Goal: Task Accomplishment & Management: Manage account settings

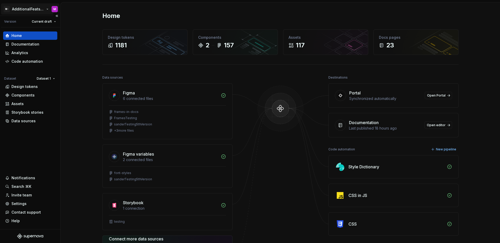
click at [30, 12] on html "M- AdditionalFeatsTest M Version Current draft Home Documentation Analytics Cod…" at bounding box center [250, 121] width 500 height 243
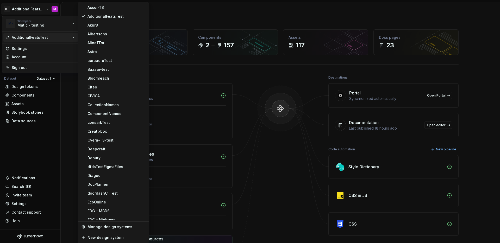
scroll to position [474, 0]
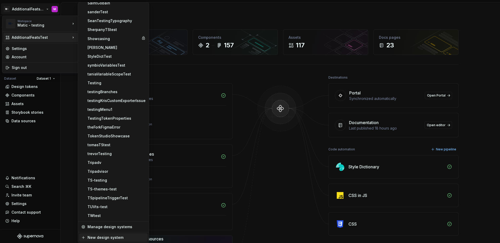
click at [115, 240] on div "New design system" at bounding box center [117, 237] width 58 height 5
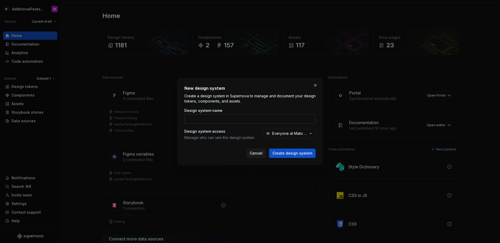
click at [219, 120] on input "Design system name" at bounding box center [250, 118] width 131 height 9
type input "Navex"
click at [269, 149] on button "Create design system" at bounding box center [292, 153] width 47 height 9
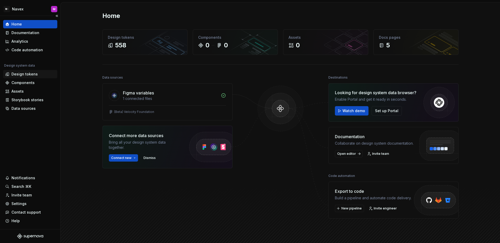
click at [24, 75] on div "Design tokens" at bounding box center [24, 74] width 26 height 5
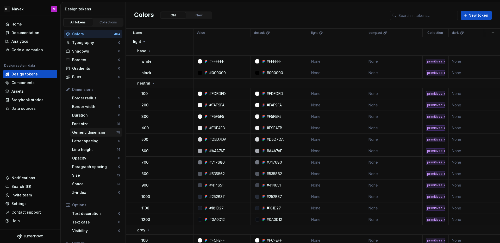
click at [97, 136] on div "Generic dimension 78" at bounding box center [96, 133] width 52 height 8
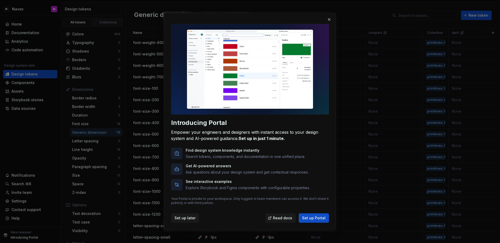
click at [189, 221] on button "Set up later" at bounding box center [185, 218] width 28 height 9
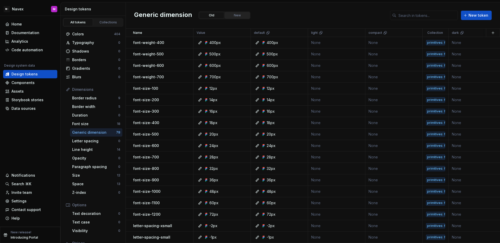
click at [236, 15] on button "New" at bounding box center [237, 15] width 25 height 7
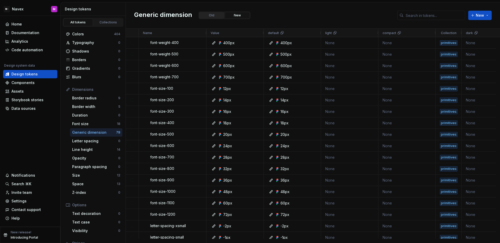
click at [213, 15] on button "Old" at bounding box center [211, 15] width 25 height 7
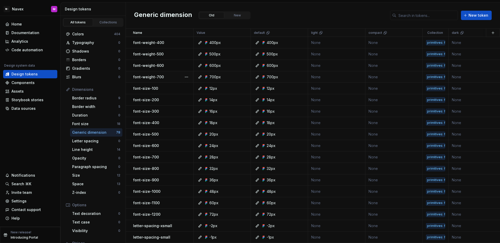
click at [173, 75] on div "font-weight-700" at bounding box center [163, 77] width 60 height 5
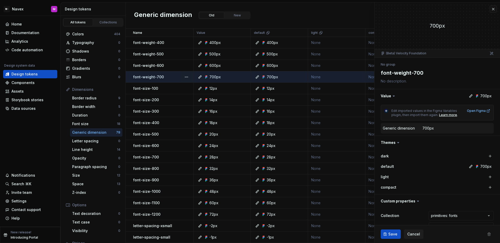
type textarea "*"
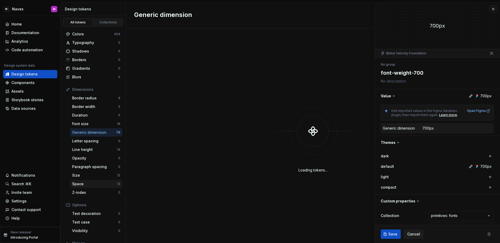
scroll to position [42, 0]
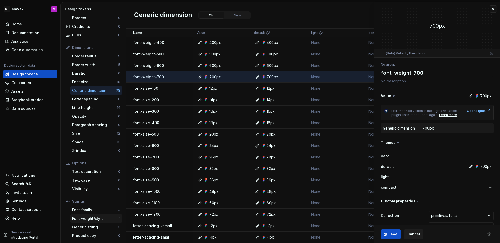
click at [96, 222] on div "Font weight/style 1" at bounding box center [96, 219] width 52 height 8
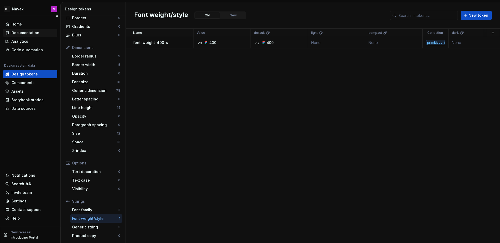
click at [15, 35] on div "Documentation" at bounding box center [30, 33] width 54 height 8
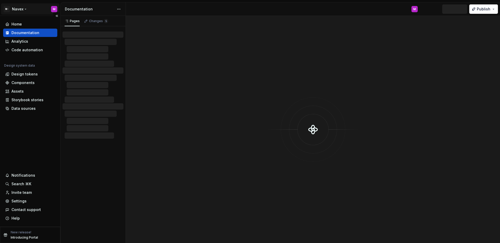
click at [22, 11] on html "M- Navex M Home Documentation Analytics Code automation Design system data Desi…" at bounding box center [250, 121] width 500 height 243
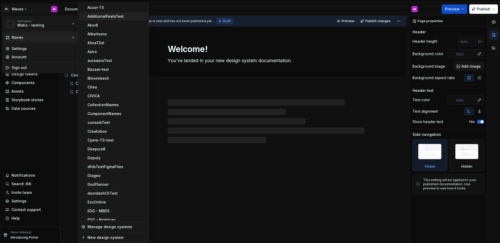
click at [102, 20] on div "AdditionalFeatsTest" at bounding box center [113, 16] width 69 height 8
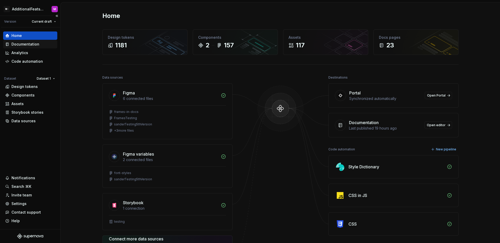
click at [26, 47] on div "Documentation" at bounding box center [30, 44] width 54 height 8
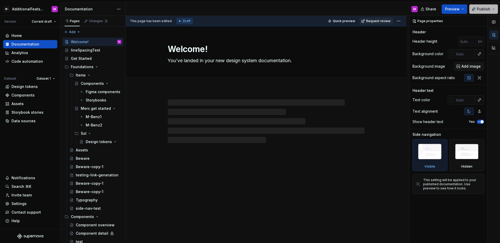
click at [483, 9] on span "Publish" at bounding box center [484, 9] width 14 height 5
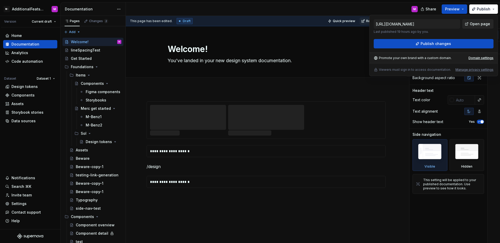
click at [474, 25] on span "Open page" at bounding box center [480, 23] width 20 height 5
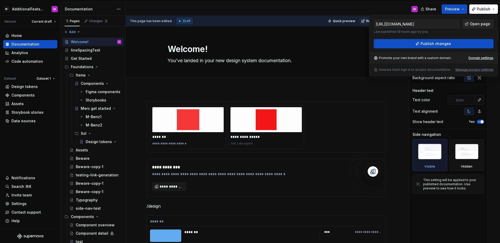
type textarea "*"
click at [25, 201] on div "Settings" at bounding box center [18, 203] width 15 height 5
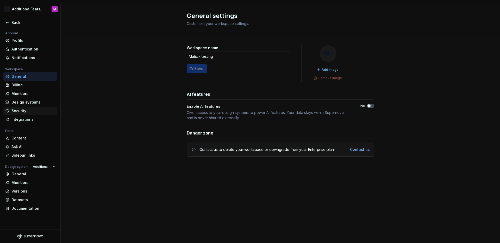
click at [26, 112] on div "Security" at bounding box center [33, 110] width 44 height 5
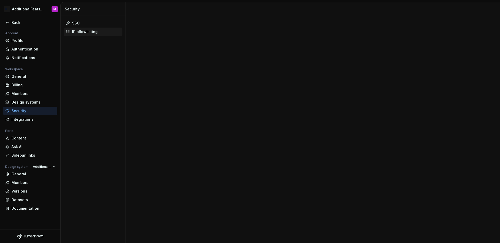
click at [86, 35] on div "IP allowlisting" at bounding box center [93, 32] width 59 height 8
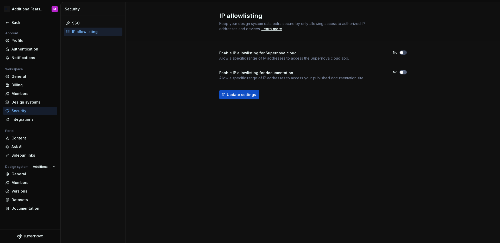
click at [402, 73] on span "button" at bounding box center [401, 72] width 3 height 3
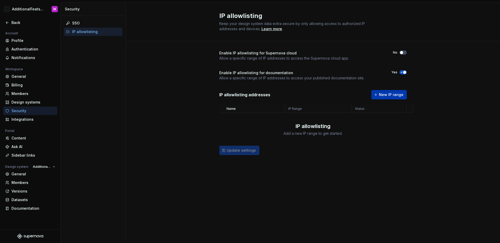
click at [380, 98] on button "New IP range" at bounding box center [389, 94] width 35 height 9
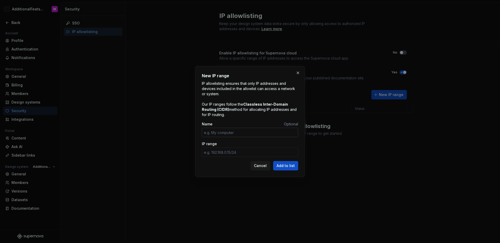
click at [240, 134] on input "Name" at bounding box center [250, 132] width 96 height 9
type input "[URL]"
click at [266, 147] on div "IP range" at bounding box center [250, 150] width 96 height 16
click at [265, 151] on input "IP range" at bounding box center [250, 152] width 96 height 9
paste input "[URL]"
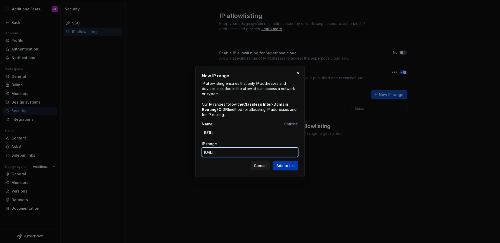
type input "[URL]"
click at [285, 167] on span "Add to list" at bounding box center [286, 165] width 18 height 5
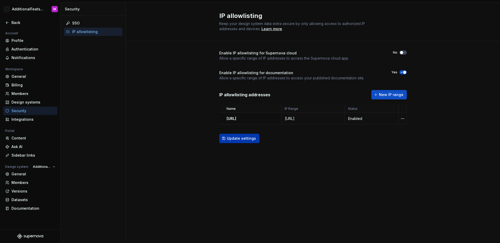
click at [252, 141] on button "Update settings" at bounding box center [239, 138] width 40 height 9
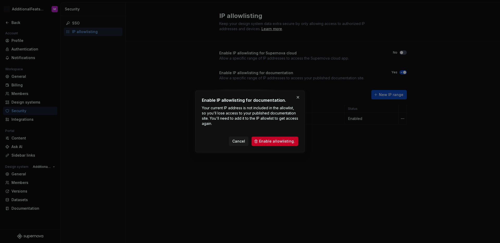
click at [269, 147] on div "Enable IP allowlisting for documentation. Your current IP address is not includ…" at bounding box center [249, 122] width 109 height 62
click at [271, 143] on span "Enable allowlisting." at bounding box center [277, 141] width 36 height 5
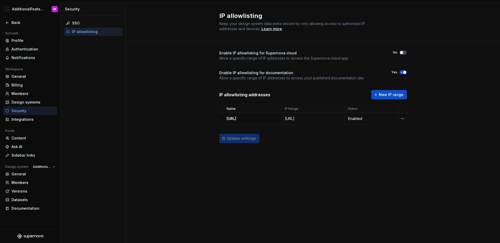
click at [295, 144] on div "Enable IP allowlisting for Supernova cloud Allow a specific range of IP address…" at bounding box center [313, 102] width 188 height 122
click at [12, 23] on div "Back" at bounding box center [33, 22] width 44 height 5
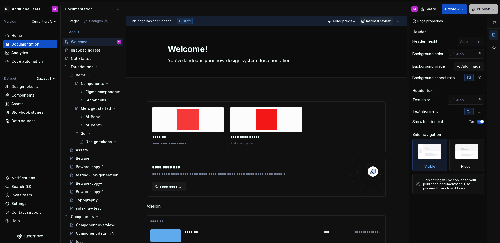
click at [482, 10] on span "Publish" at bounding box center [484, 9] width 14 height 5
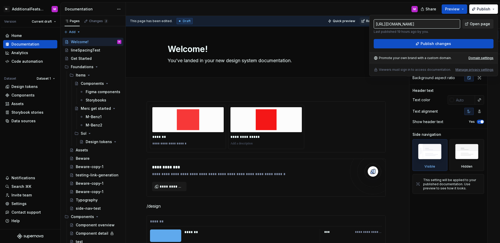
click at [472, 25] on span "Open page" at bounding box center [480, 23] width 20 height 5
type textarea "*"
